Goal: Task Accomplishment & Management: Use online tool/utility

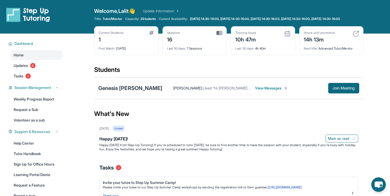
click at [80, 73] on main "Current Students 1 First Match : 3 months ago Sessions 16 Last 30 days : 7 Sess…" at bounding box center [228, 157] width 322 height 246
click at [332, 94] on button "Join Meeting" at bounding box center [343, 88] width 31 height 11
